Goal: Task Accomplishment & Management: Use online tool/utility

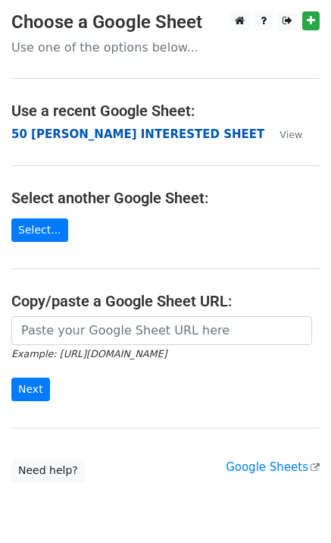
click at [76, 138] on strong "50 [PERSON_NAME] INTERESTED SHEET" at bounding box center [137, 134] width 253 height 14
click at [76, 137] on strong "50 [PERSON_NAME] INTERESTED SHEET" at bounding box center [137, 134] width 253 height 14
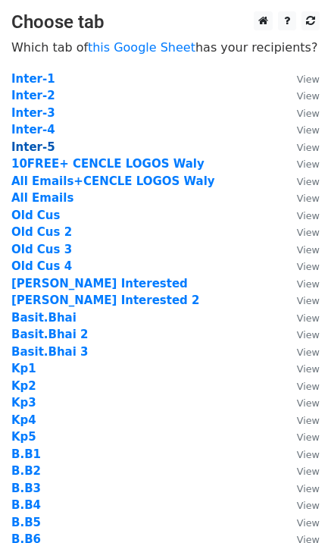
click at [38, 146] on strong "Inter-5" at bounding box center [33, 147] width 44 height 14
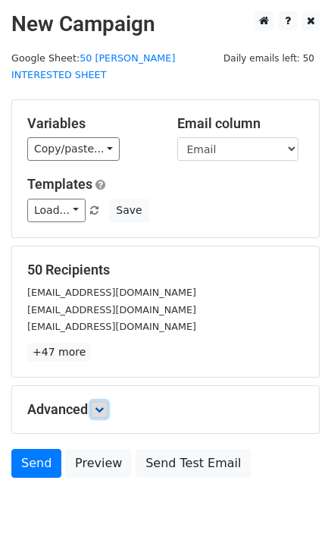
click at [108, 401] on link at bounding box center [99, 409] width 17 height 17
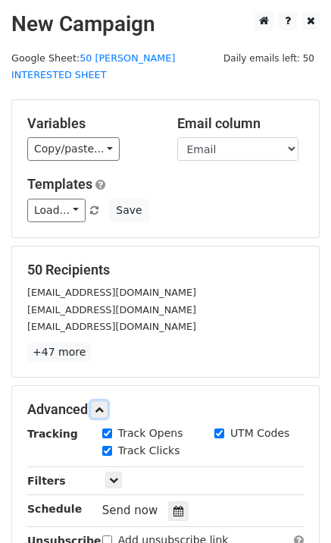
scroll to position [195, 0]
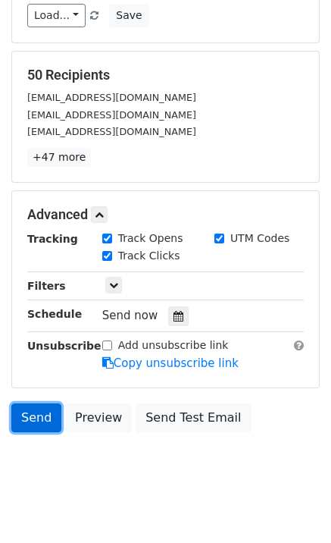
click at [36, 403] on link "Send" at bounding box center [36, 417] width 50 height 29
